Goal: Task Accomplishment & Management: Manage account settings

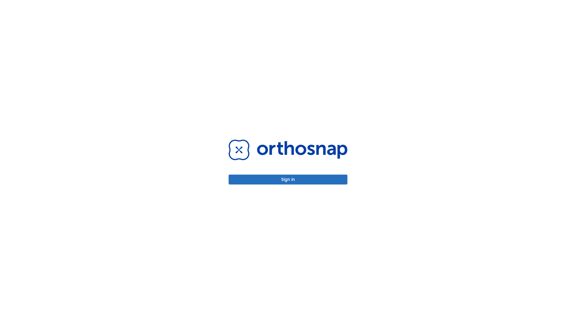
click at [288, 179] on button "Sign in" at bounding box center [287, 180] width 119 height 10
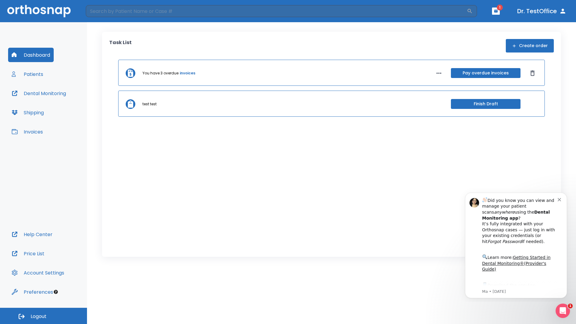
click at [43, 316] on span "Logout" at bounding box center [39, 316] width 16 height 7
